Goal: Transaction & Acquisition: Purchase product/service

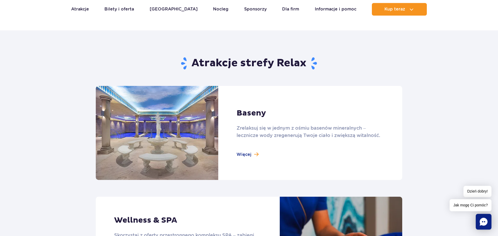
scroll to position [320, 0]
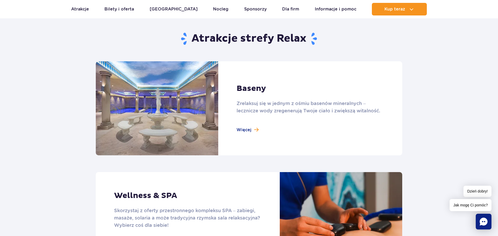
click at [256, 130] on link at bounding box center [249, 108] width 306 height 94
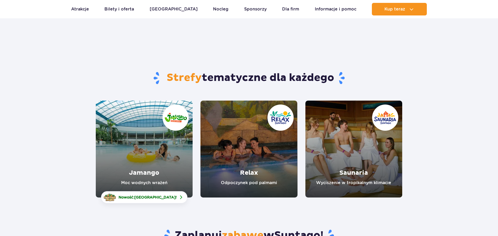
scroll to position [80, 0]
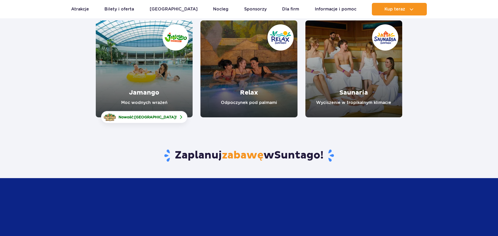
click at [344, 77] on link "Saunaria" at bounding box center [353, 68] width 97 height 97
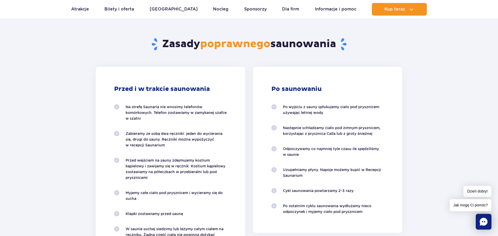
scroll to position [400, 0]
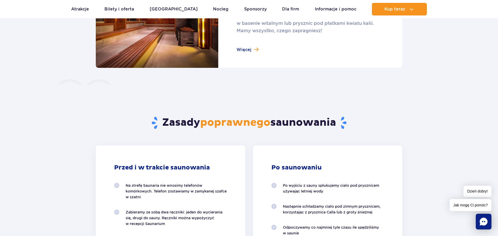
click at [254, 50] on link at bounding box center [249, 21] width 306 height 94
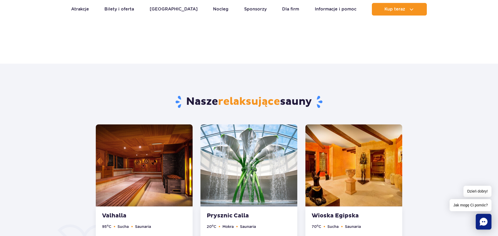
scroll to position [267, 0]
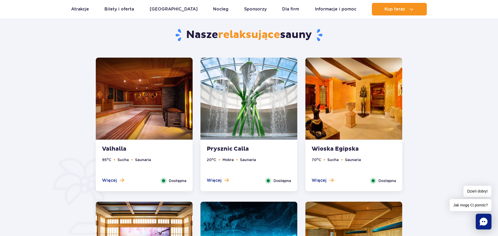
click at [349, 119] on img at bounding box center [353, 99] width 97 height 82
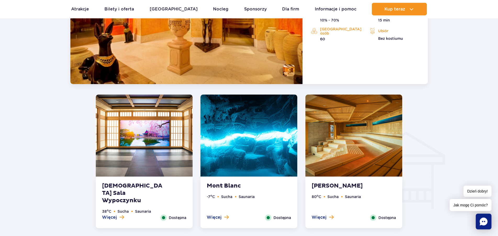
scroll to position [545, 0]
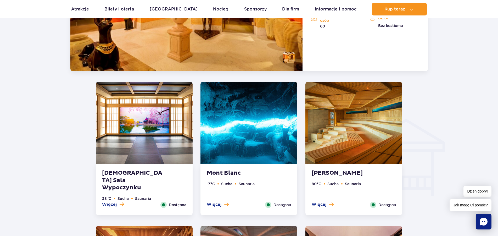
click at [137, 146] on img at bounding box center [144, 123] width 97 height 82
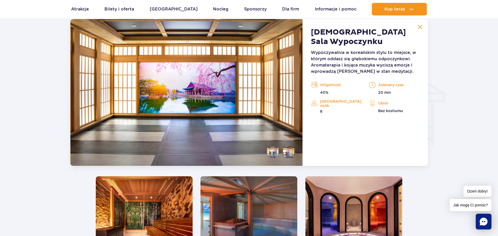
scroll to position [582, 0]
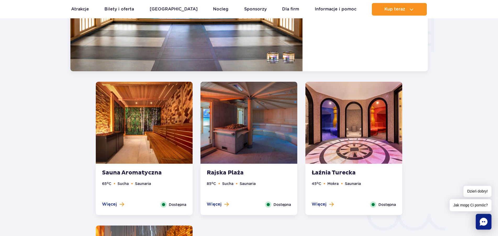
click at [347, 144] on img at bounding box center [353, 123] width 97 height 82
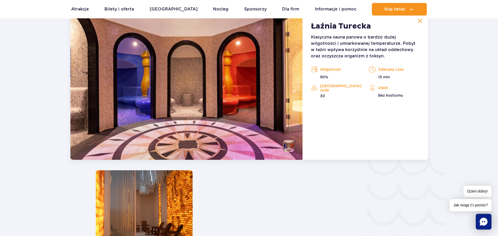
scroll to position [752, 0]
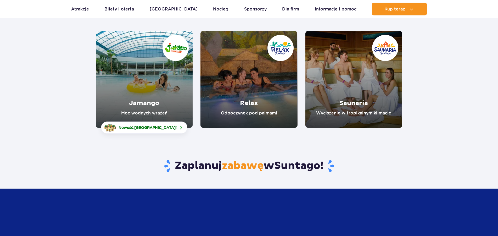
scroll to position [27, 0]
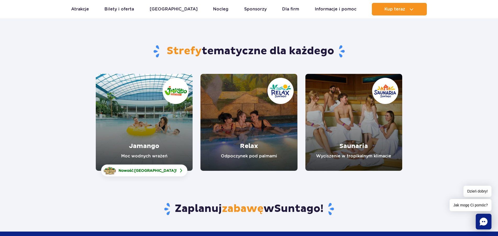
click at [370, 137] on link "Saunaria" at bounding box center [353, 122] width 97 height 97
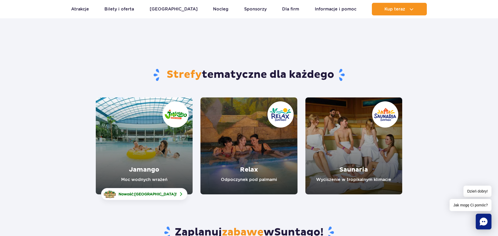
scroll to position [0, 0]
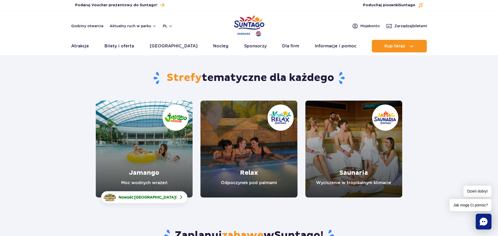
click at [247, 153] on link "Relax" at bounding box center [248, 148] width 97 height 97
click at [157, 155] on link "Jamango" at bounding box center [144, 148] width 97 height 97
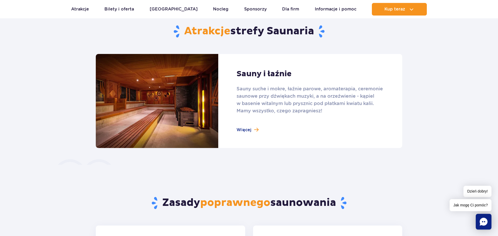
scroll to position [347, 0]
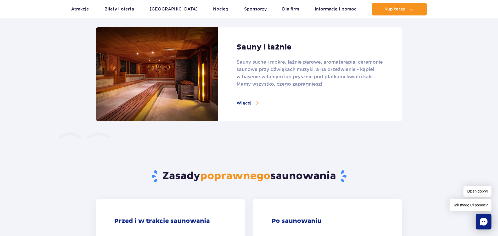
click at [249, 102] on link at bounding box center [249, 74] width 306 height 94
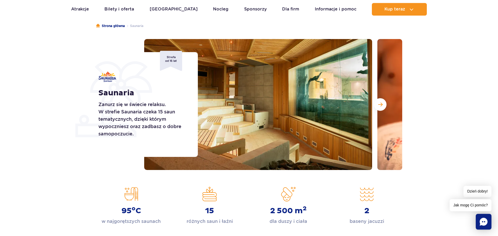
scroll to position [0, 0]
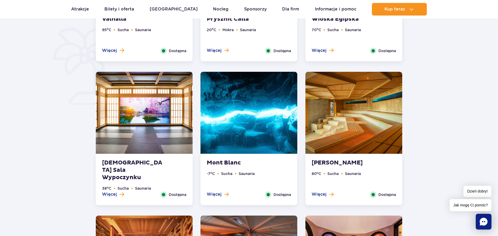
scroll to position [427, 0]
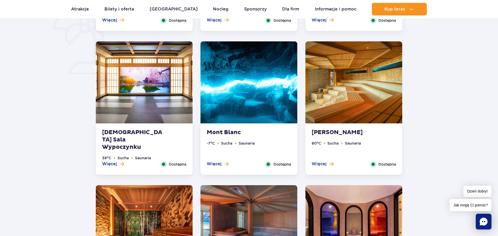
click at [221, 129] on strong "Mont Blanc" at bounding box center [238, 132] width 63 height 7
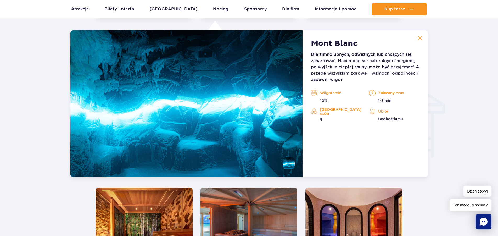
scroll to position [582, 0]
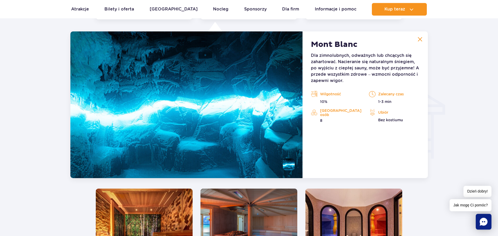
click at [419, 39] on img at bounding box center [420, 39] width 5 height 5
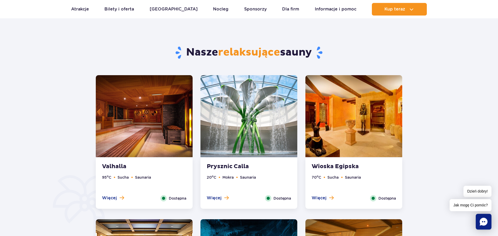
scroll to position [235, 0]
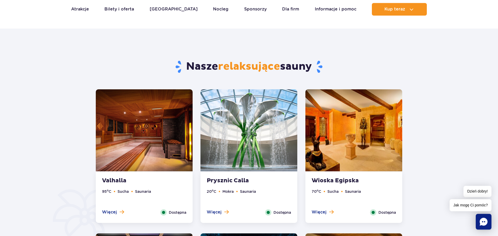
click at [147, 156] on img at bounding box center [144, 130] width 97 height 82
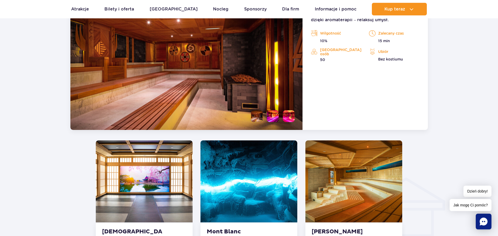
scroll to position [438, 0]
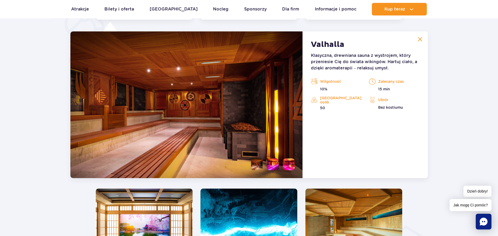
click at [419, 38] on img at bounding box center [420, 39] width 5 height 5
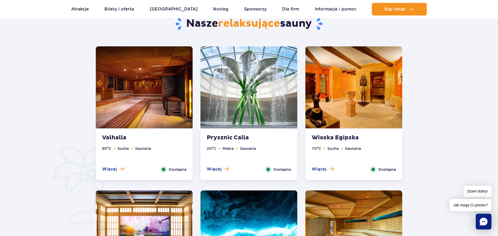
click at [233, 98] on img at bounding box center [248, 87] width 97 height 82
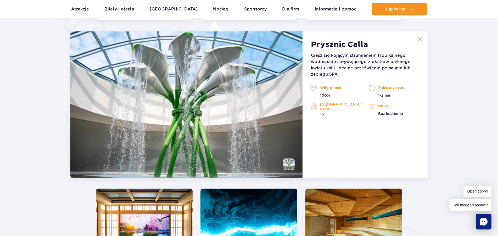
click at [419, 38] on img at bounding box center [420, 39] width 5 height 5
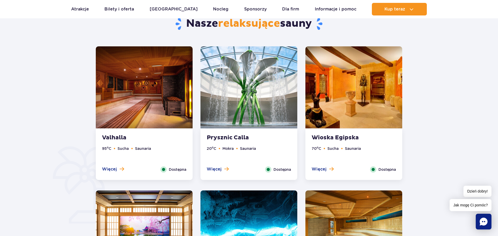
click at [350, 104] on img at bounding box center [353, 87] width 97 height 82
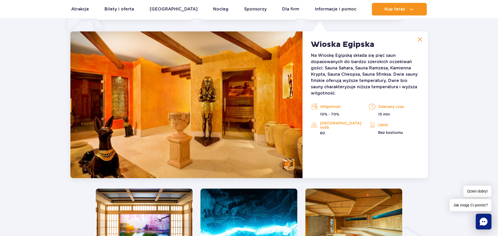
click at [422, 39] on button at bounding box center [420, 39] width 10 height 10
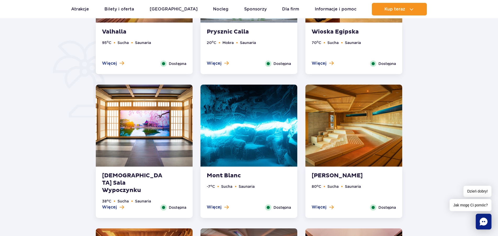
scroll to position [385, 0]
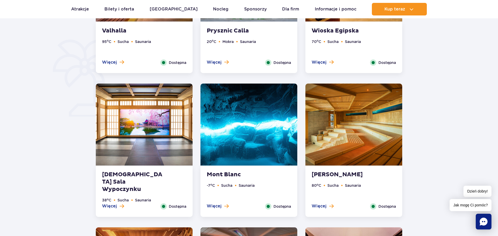
click at [144, 130] on img at bounding box center [144, 124] width 97 height 82
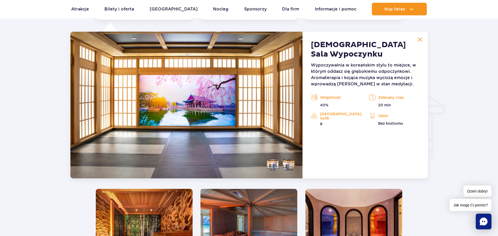
scroll to position [582, 0]
click at [419, 38] on img at bounding box center [420, 39] width 5 height 5
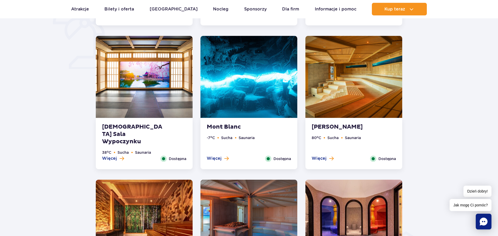
scroll to position [395, 0]
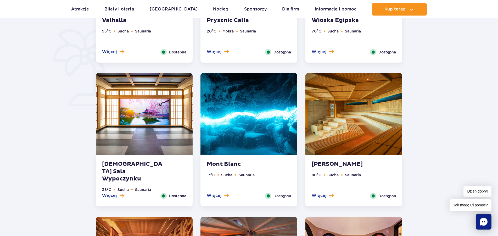
click at [347, 107] on img at bounding box center [353, 114] width 97 height 82
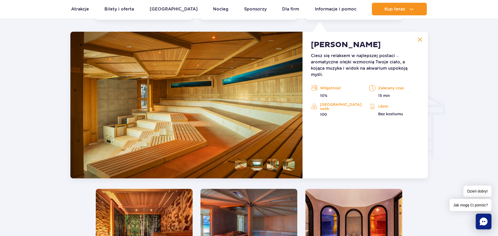
scroll to position [582, 0]
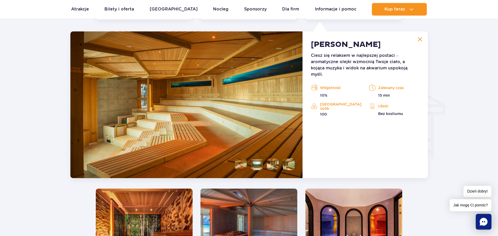
click at [258, 164] on li at bounding box center [257, 164] width 12 height 12
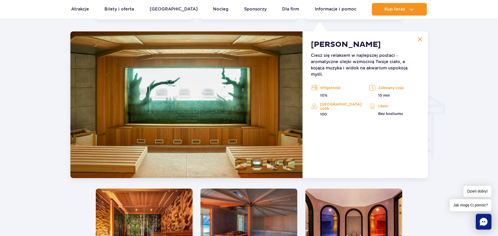
click at [271, 166] on li at bounding box center [273, 164] width 12 height 12
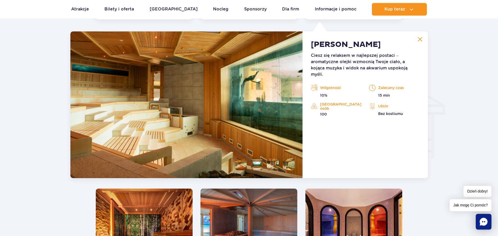
click at [287, 166] on li at bounding box center [289, 164] width 12 height 12
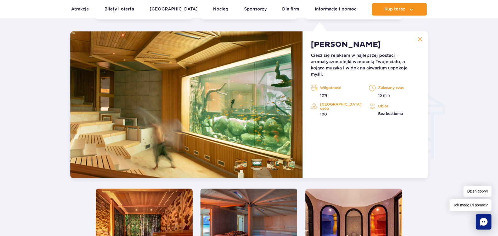
click at [418, 38] on img at bounding box center [420, 39] width 5 height 5
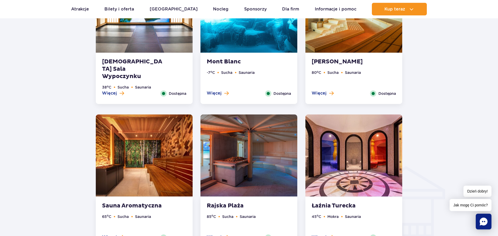
scroll to position [529, 0]
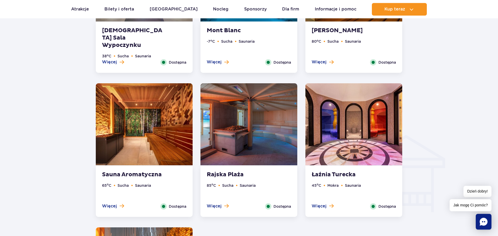
click at [149, 148] on img at bounding box center [144, 124] width 97 height 82
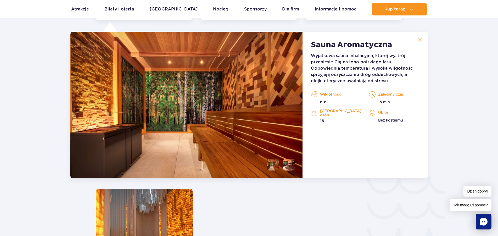
scroll to position [726, 0]
click at [272, 164] on li at bounding box center [273, 164] width 12 height 12
click at [285, 164] on li at bounding box center [289, 164] width 12 height 12
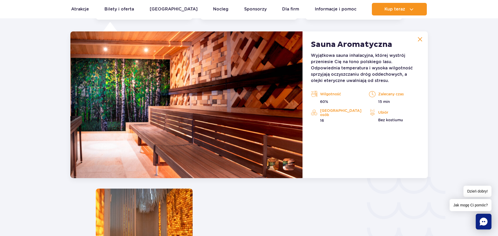
click at [274, 164] on li at bounding box center [273, 164] width 12 height 12
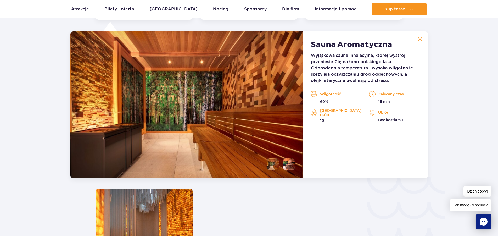
click at [421, 38] on img at bounding box center [420, 39] width 5 height 5
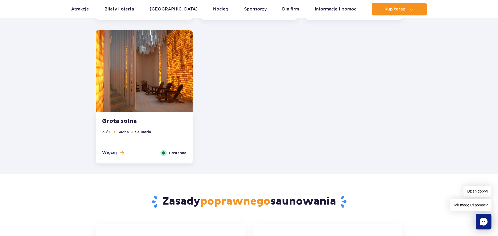
scroll to position [592, 0]
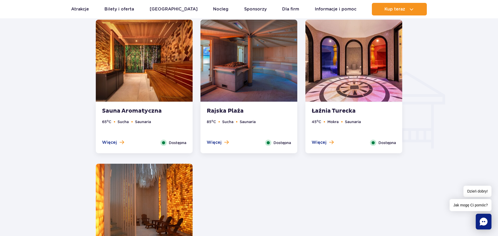
click at [244, 82] on img at bounding box center [248, 61] width 97 height 82
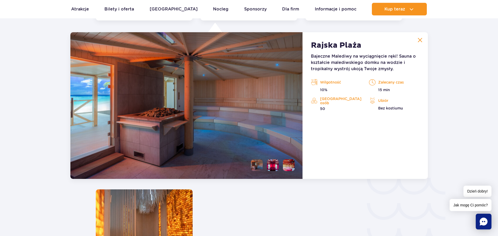
scroll to position [726, 0]
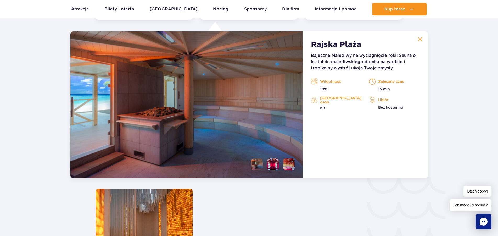
click at [271, 165] on li at bounding box center [273, 164] width 12 height 12
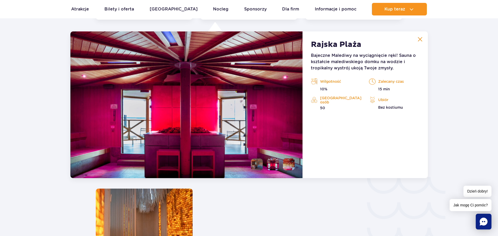
click at [291, 167] on li at bounding box center [289, 164] width 12 height 12
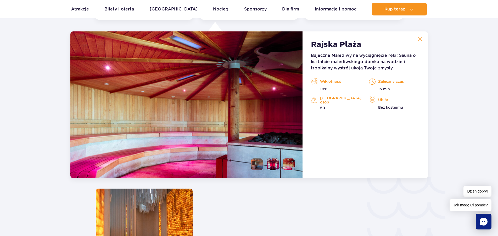
click at [273, 165] on li at bounding box center [273, 164] width 12 height 12
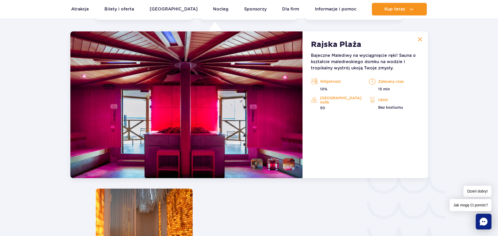
click at [258, 165] on li at bounding box center [257, 164] width 12 height 12
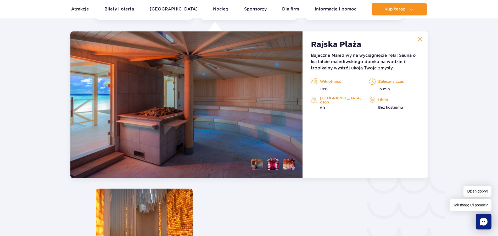
click at [422, 38] on img at bounding box center [420, 39] width 5 height 5
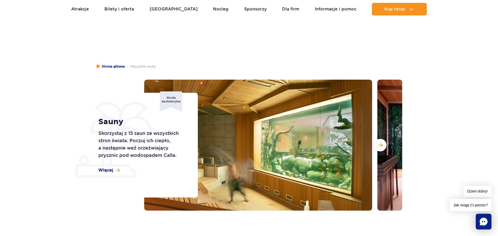
scroll to position [0, 0]
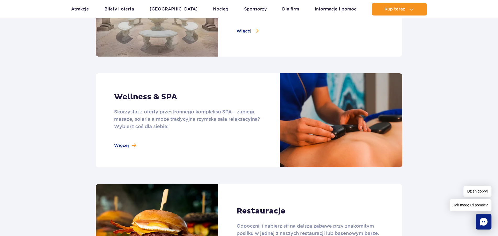
scroll to position [347, 0]
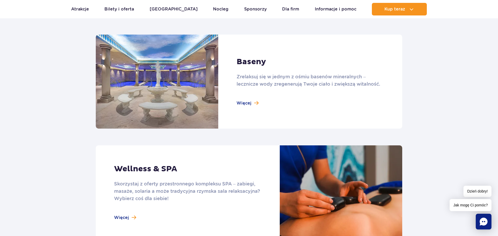
click at [242, 105] on link at bounding box center [249, 82] width 306 height 94
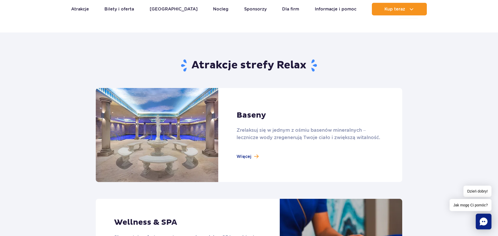
scroll to position [187, 0]
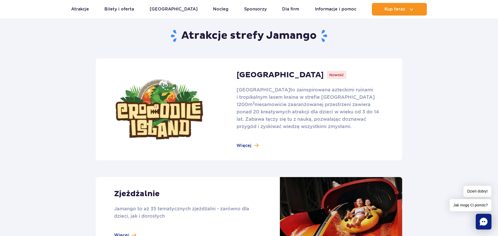
scroll to position [320, 0]
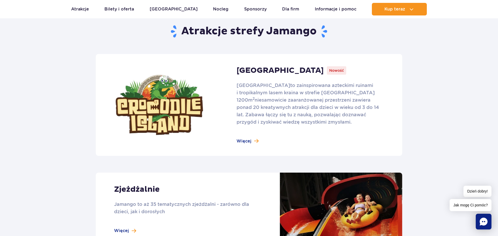
click at [243, 140] on link at bounding box center [249, 105] width 306 height 102
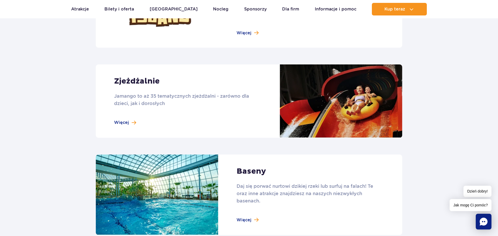
scroll to position [427, 0]
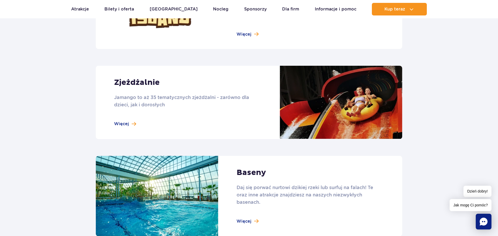
click at [126, 123] on link at bounding box center [249, 102] width 306 height 73
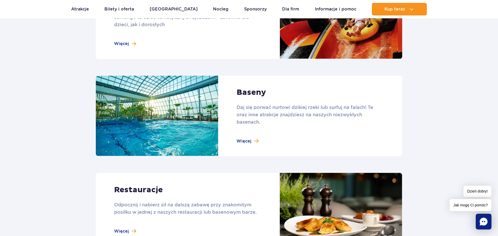
click at [246, 139] on link at bounding box center [249, 116] width 306 height 81
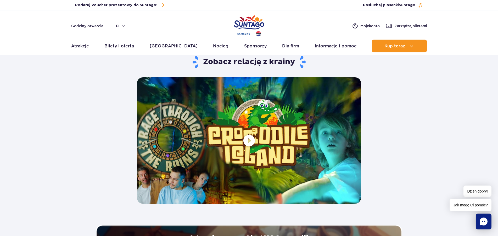
scroll to position [934, 0]
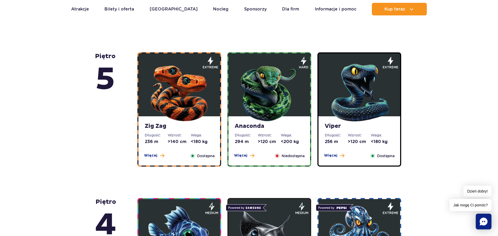
scroll to position [294, 0]
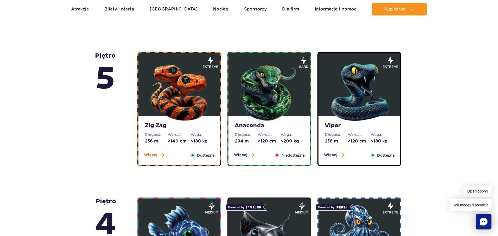
click at [150, 156] on span "Więcej" at bounding box center [150, 154] width 13 height 5
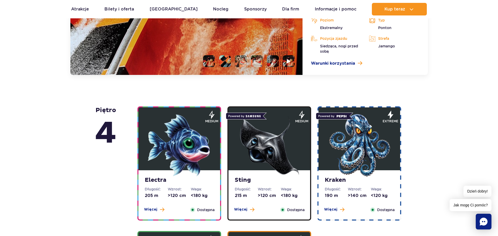
scroll to position [466, 0]
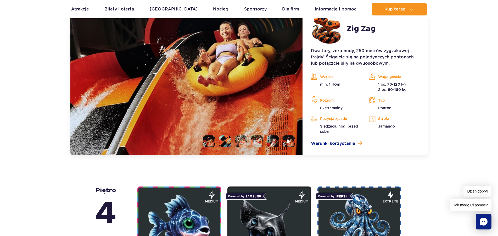
click at [224, 140] on li at bounding box center [225, 141] width 12 height 12
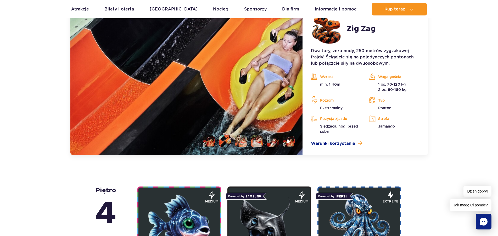
click at [242, 143] on li at bounding box center [241, 141] width 12 height 12
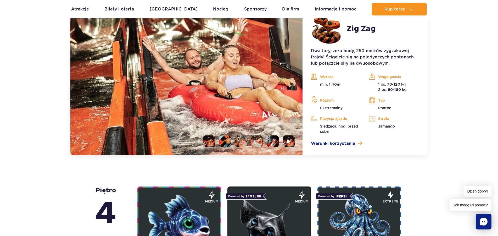
click at [256, 145] on li at bounding box center [257, 141] width 12 height 12
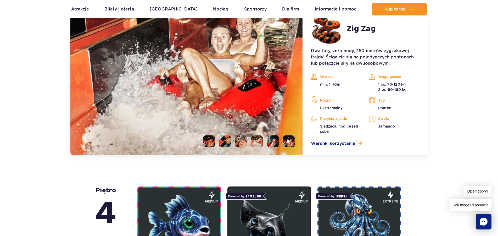
click at [275, 141] on li at bounding box center [273, 141] width 12 height 12
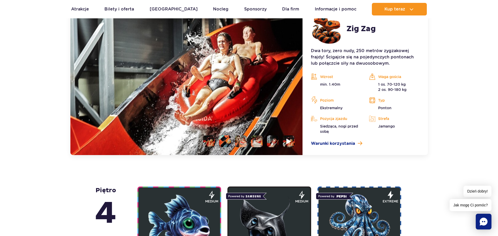
click at [290, 143] on img at bounding box center [288, 141] width 5 height 6
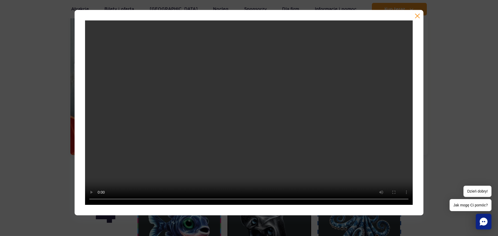
click at [419, 16] on button "button" at bounding box center [417, 15] width 5 height 5
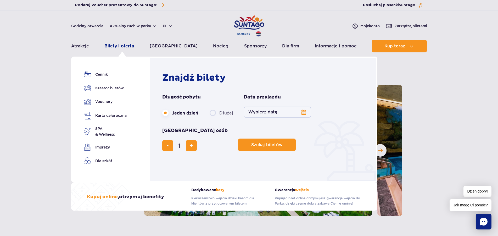
click at [124, 46] on link "Bilety i oferta" at bounding box center [119, 46] width 30 height 13
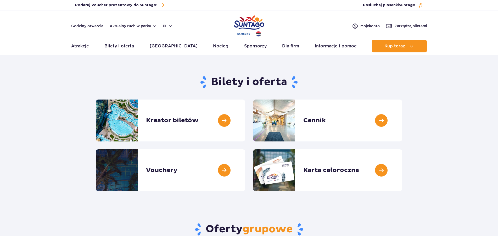
click at [124, 46] on link "Bilety i oferta" at bounding box center [119, 46] width 30 height 13
click at [402, 120] on link at bounding box center [402, 120] width 0 height 42
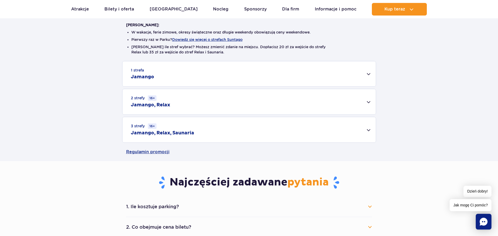
scroll to position [133, 0]
click at [356, 103] on div "2 strefy 16+ Jamango, Relax" at bounding box center [248, 100] width 253 height 25
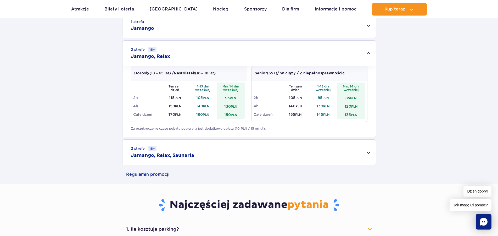
scroll to position [187, 0]
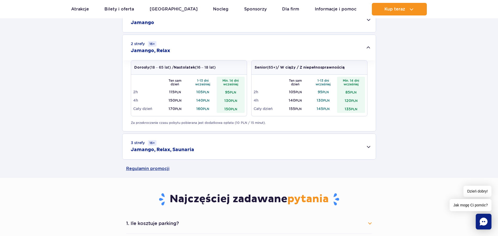
click at [332, 145] on div "3 strefy 16+ Jamango, Relax, Saunaria" at bounding box center [248, 146] width 253 height 25
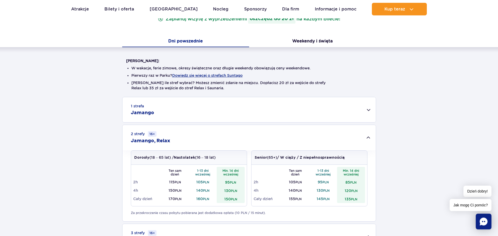
scroll to position [0, 0]
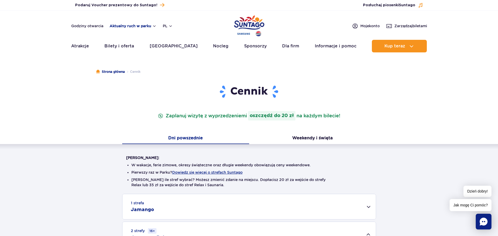
click at [136, 25] on button "Aktualny ruch w parku" at bounding box center [133, 26] width 47 height 4
click at [138, 26] on button "Aktualny ruch w parku" at bounding box center [133, 26] width 47 height 4
click at [150, 25] on button "Aktualny ruch w parku" at bounding box center [133, 26] width 47 height 4
click at [146, 28] on button "Aktualny ruch w parku" at bounding box center [133, 26] width 47 height 4
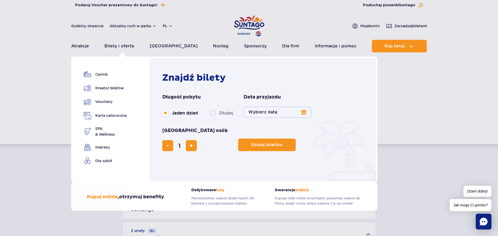
click at [302, 112] on button "Wybierz datę" at bounding box center [277, 111] width 67 height 11
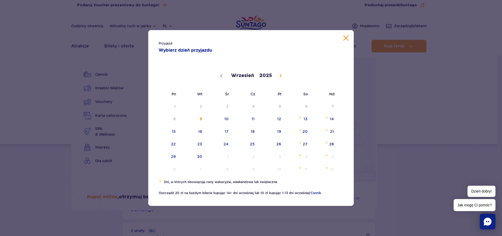
drag, startPoint x: 279, startPoint y: 74, endPoint x: 280, endPoint y: 77, distance: 3.7
click at [279, 74] on span at bounding box center [280, 75] width 9 height 9
select select "9"
click at [305, 132] on span "18" at bounding box center [298, 131] width 26 height 12
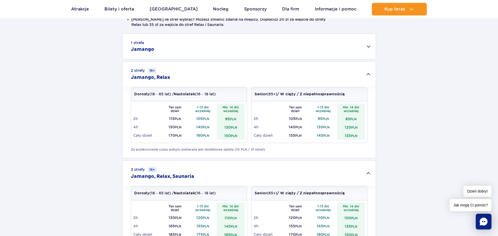
scroll to position [53, 0]
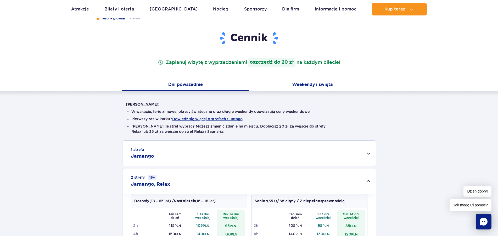
click at [313, 86] on button "Weekendy i święta" at bounding box center [312, 85] width 127 height 11
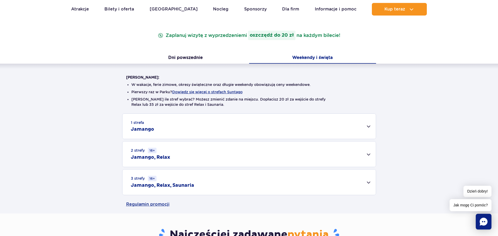
scroll to position [107, 0]
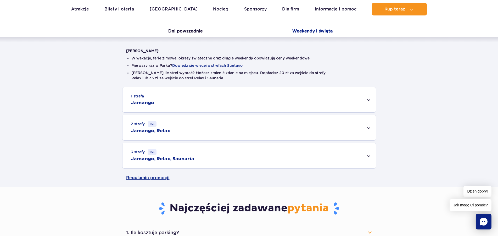
click at [278, 162] on div "3 strefy 16+ Jamango, Relax, Saunaria" at bounding box center [248, 155] width 253 height 25
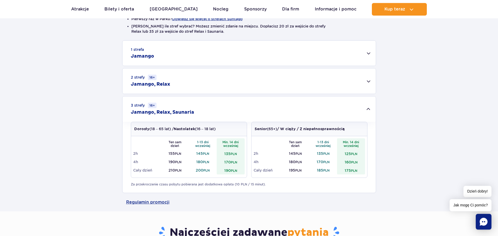
scroll to position [160, 0]
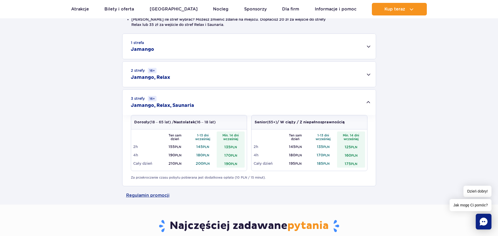
click at [315, 75] on div "2 strefy 16+ Jamango, Relax" at bounding box center [248, 73] width 253 height 25
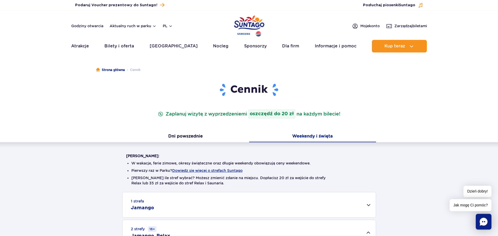
scroll to position [0, 0]
